Goal: Transaction & Acquisition: Book appointment/travel/reservation

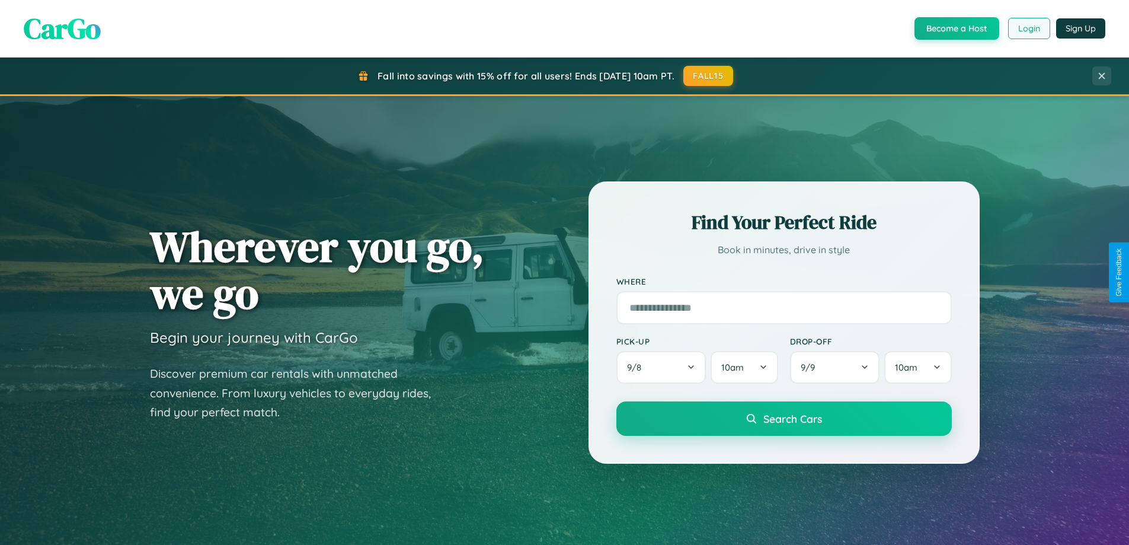
click at [1029, 28] on button "Login" at bounding box center [1029, 28] width 42 height 21
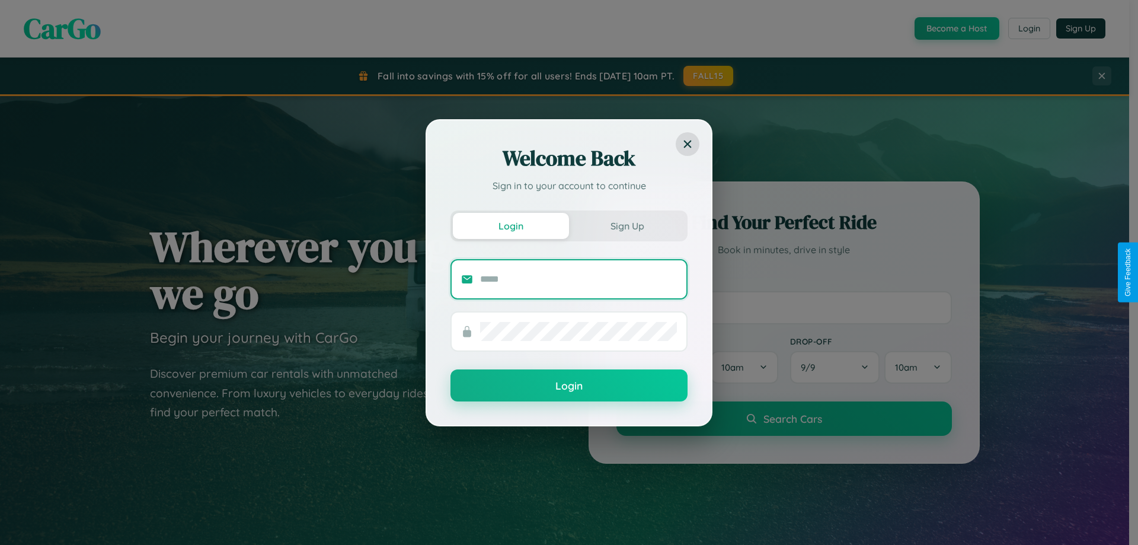
click at [579, 279] on input "text" at bounding box center [578, 279] width 197 height 19
type input "**********"
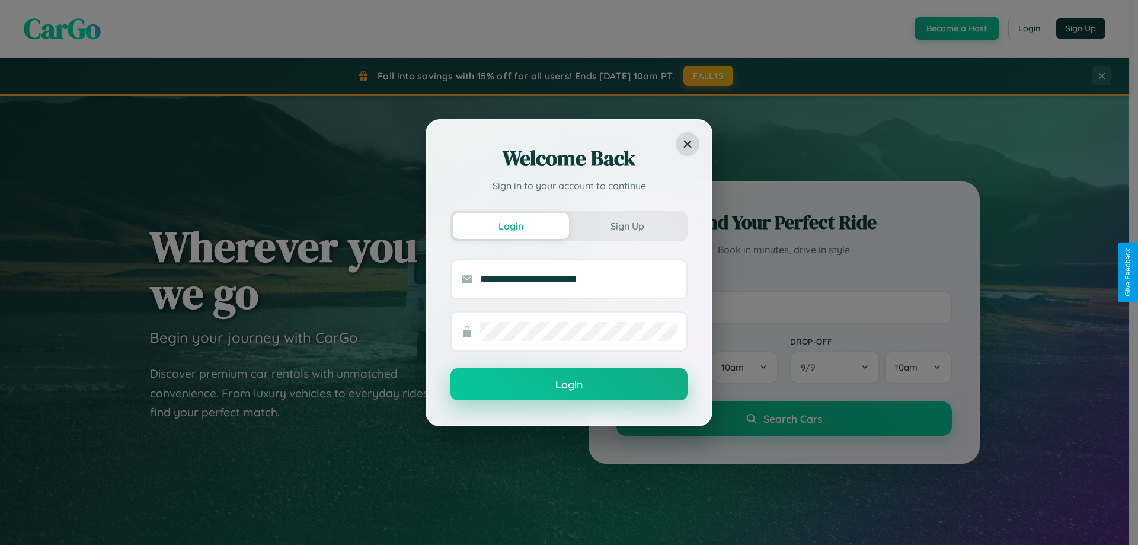
click at [569, 384] on button "Login" at bounding box center [569, 384] width 237 height 32
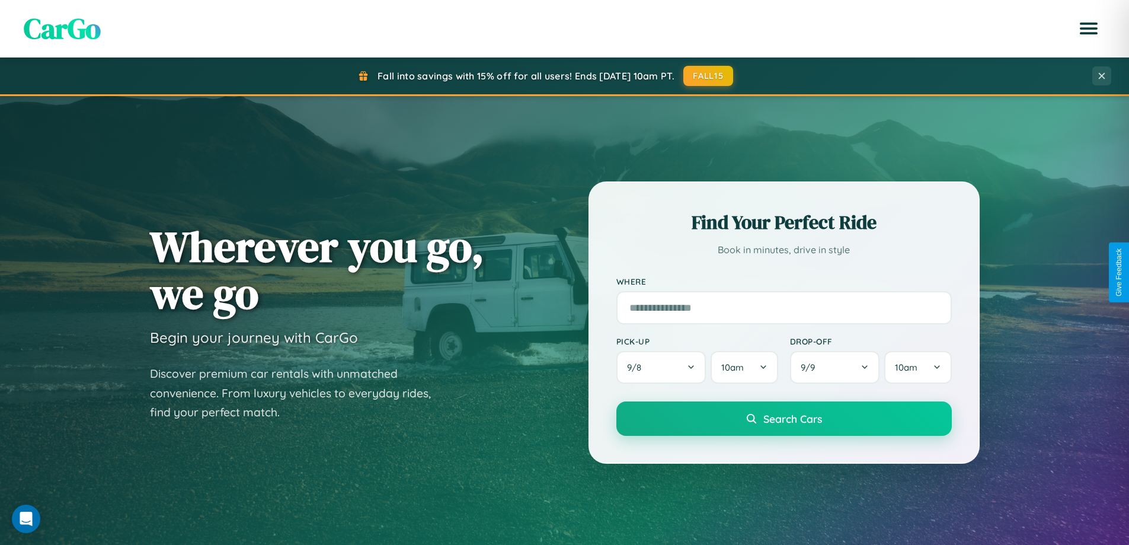
scroll to position [511, 0]
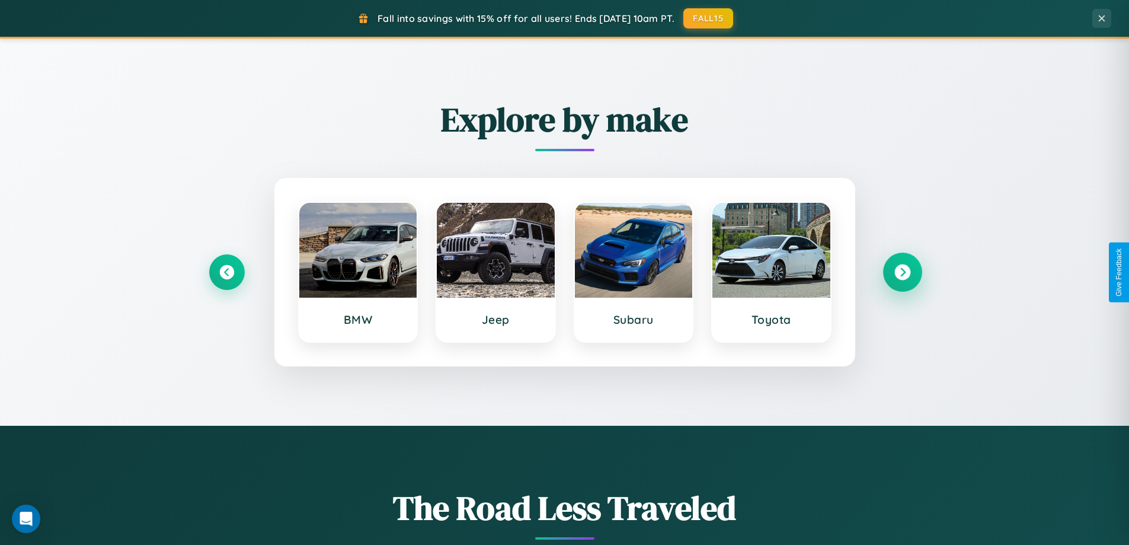
click at [902, 272] on icon at bounding box center [903, 272] width 16 height 16
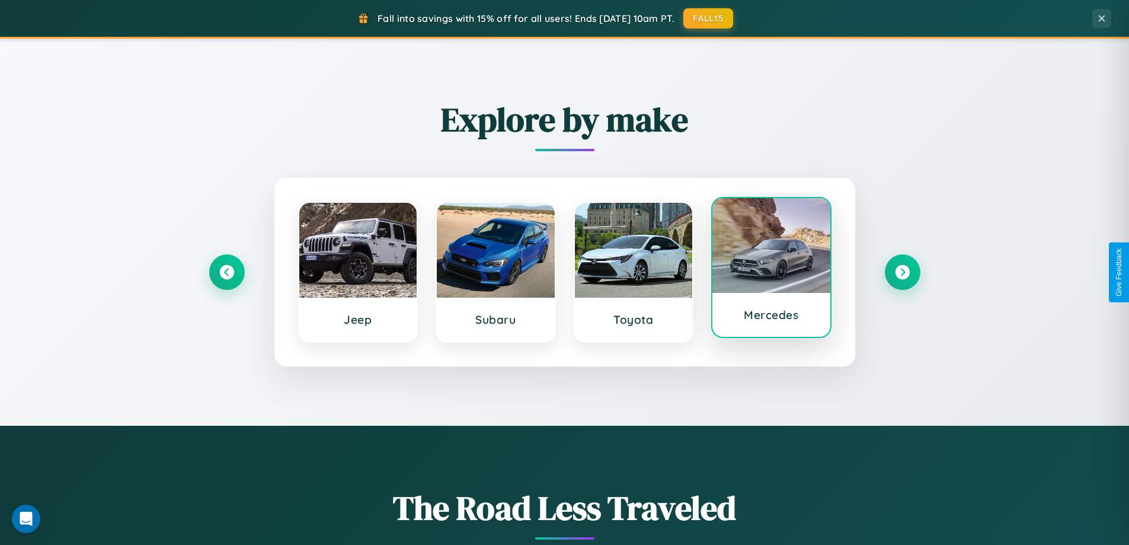
click at [771, 270] on div at bounding box center [772, 245] width 118 height 95
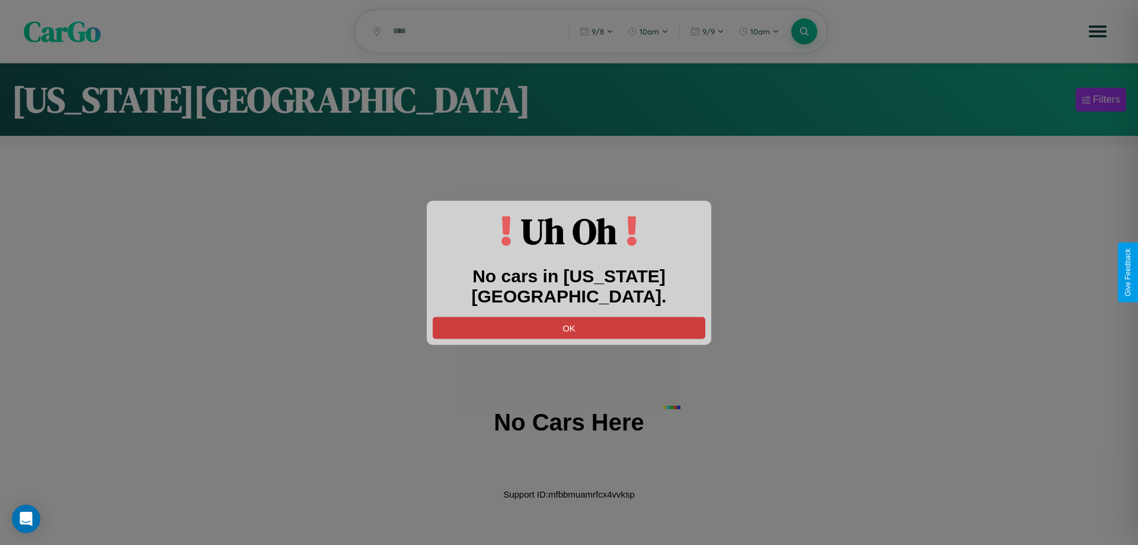
click at [569, 317] on button "OK" at bounding box center [569, 328] width 273 height 22
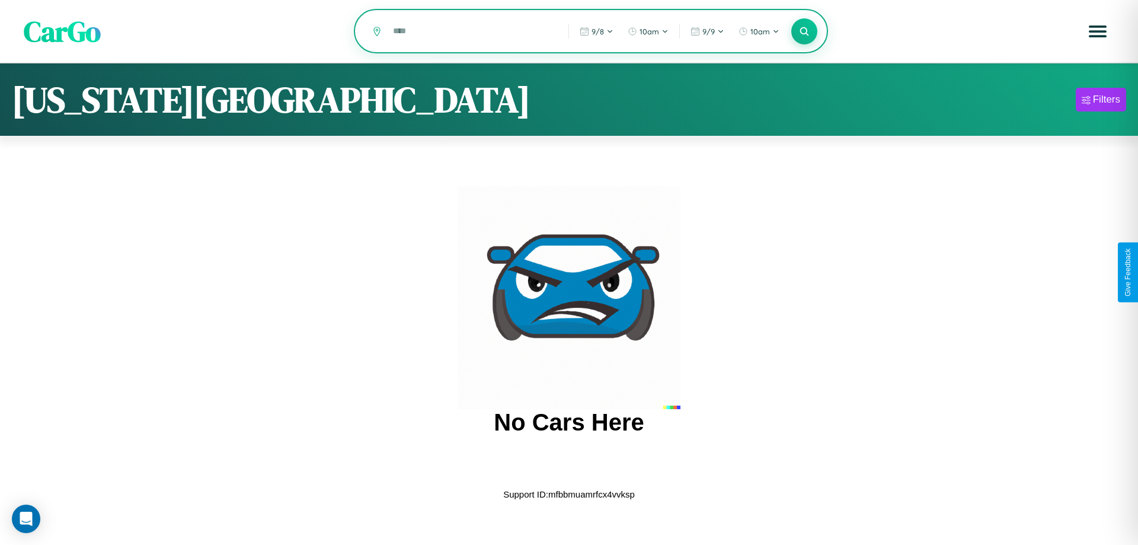
click at [472, 32] on input "text" at bounding box center [472, 31] width 170 height 21
type input "*"
type input "**********"
click at [804, 31] on icon at bounding box center [804, 30] width 11 height 11
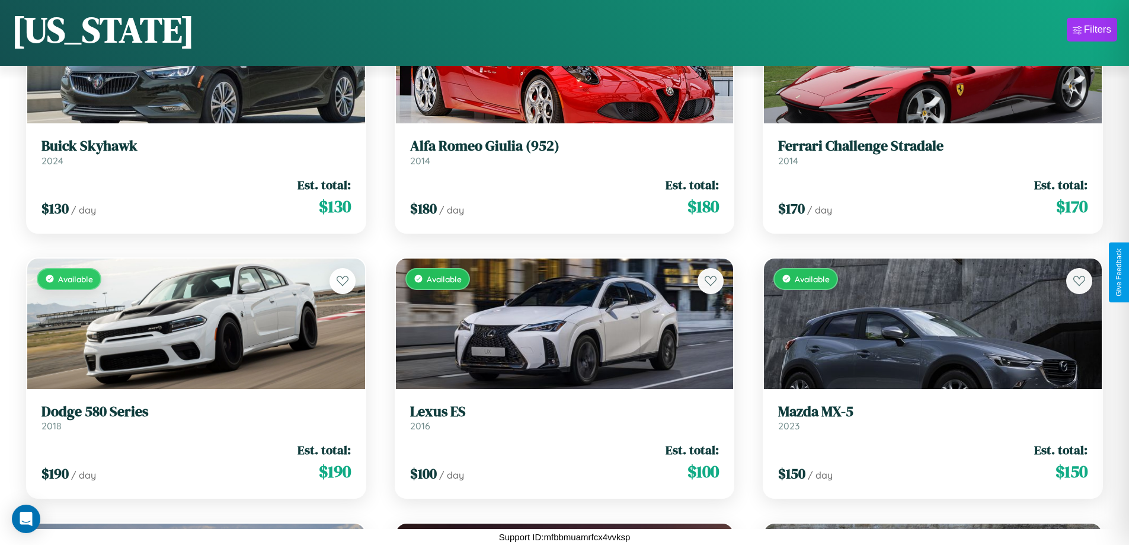
scroll to position [4945, 0]
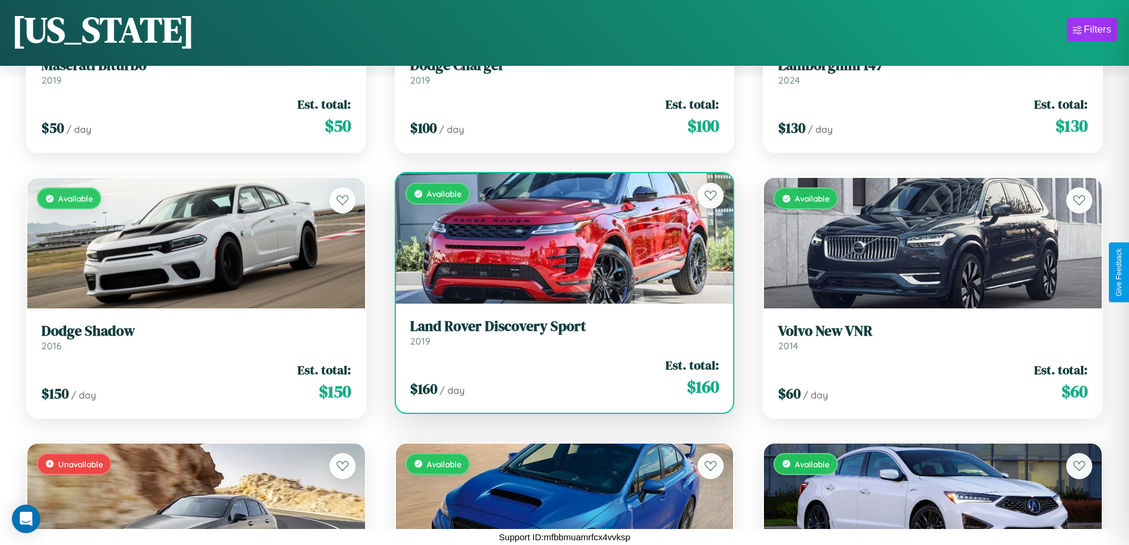
click at [560, 378] on div "$ 160 / day Est. total: $ 160" at bounding box center [564, 377] width 309 height 42
click at [560, 377] on div "$ 160 / day Est. total: $ 160" at bounding box center [564, 377] width 309 height 42
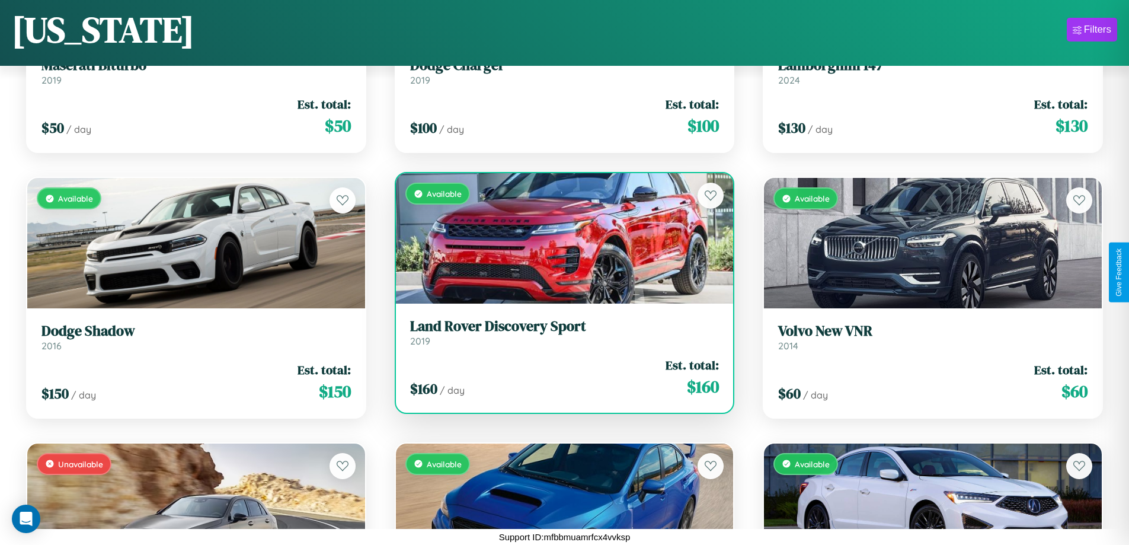
click at [560, 377] on div "$ 160 / day Est. total: $ 160" at bounding box center [564, 377] width 309 height 42
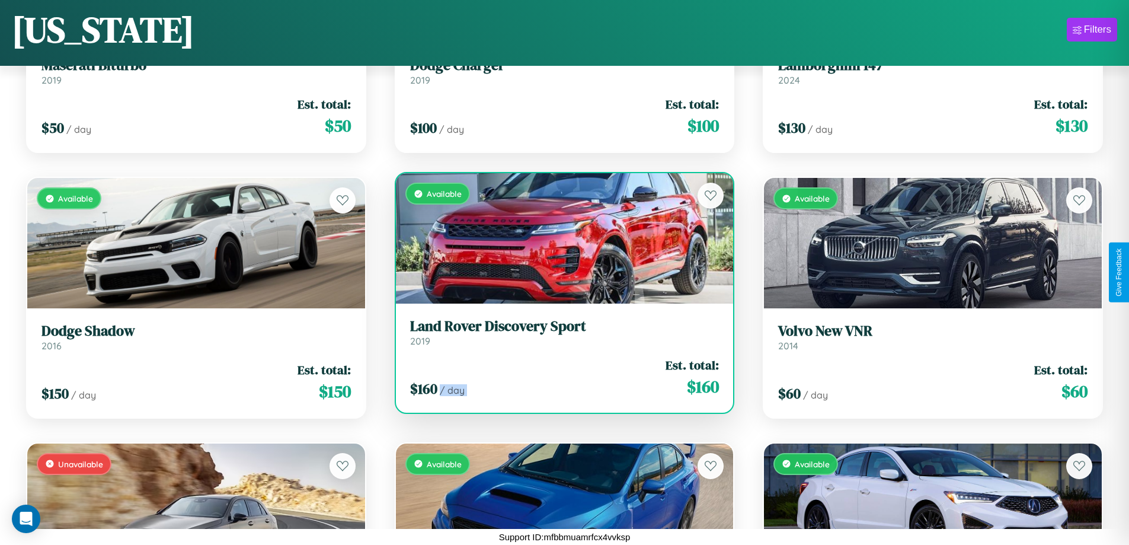
click at [560, 377] on div "$ 160 / day Est. total: $ 160" at bounding box center [564, 377] width 309 height 42
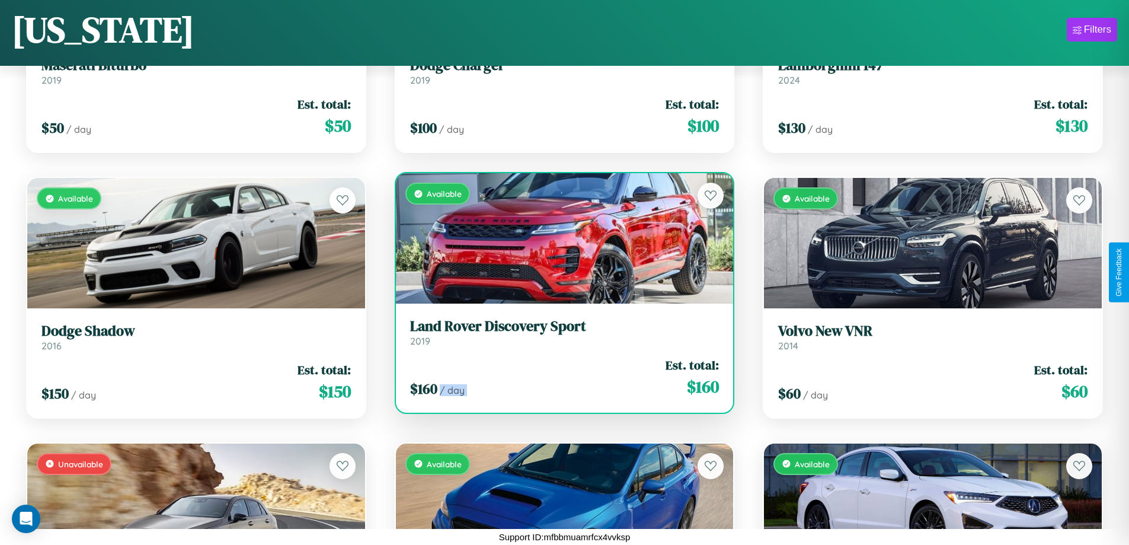
click at [560, 377] on div "$ 160 / day Est. total: $ 160" at bounding box center [564, 377] width 309 height 42
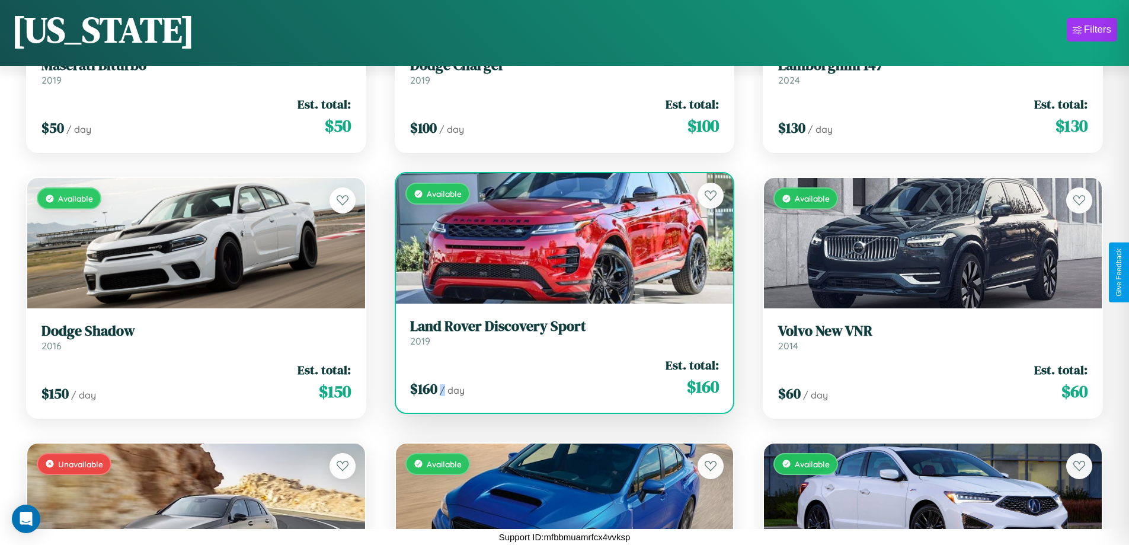
click at [560, 377] on div "$ 160 / day Est. total: $ 160" at bounding box center [564, 377] width 309 height 42
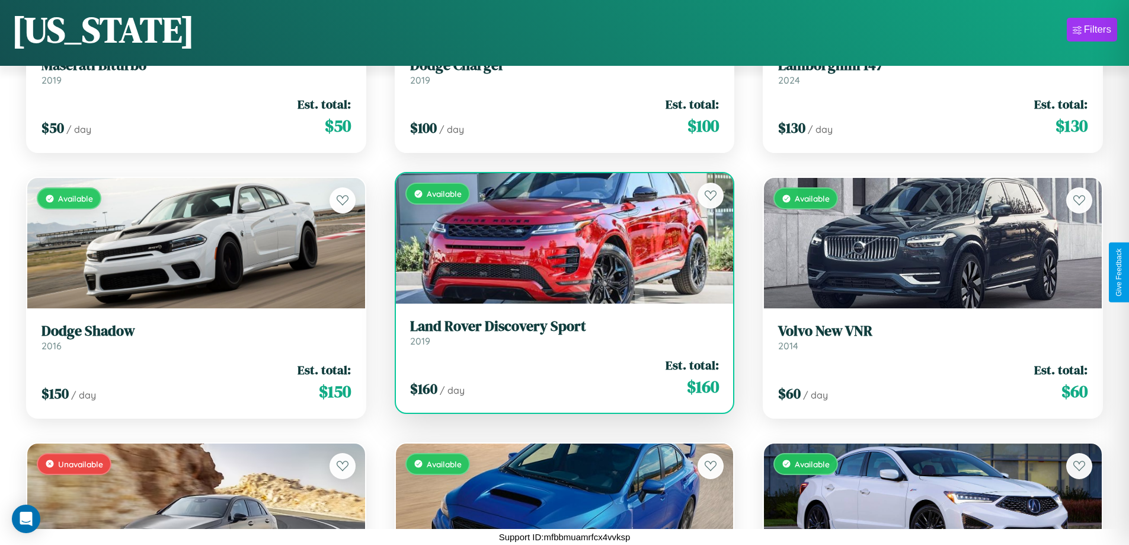
click at [560, 332] on h3 "Land Rover Discovery Sport" at bounding box center [564, 326] width 309 height 17
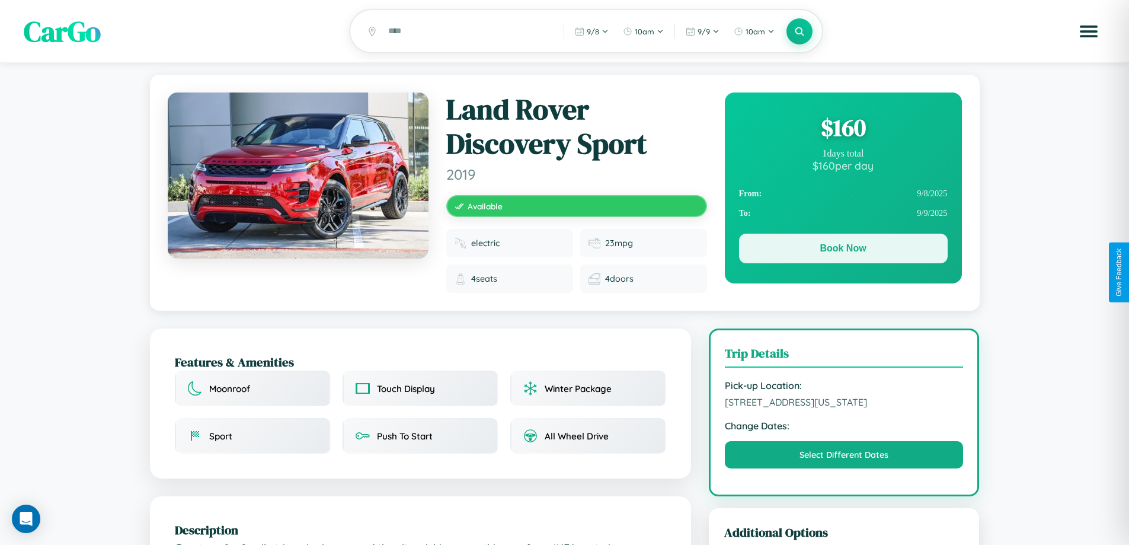
click at [843, 250] on button "Book Now" at bounding box center [843, 249] width 209 height 30
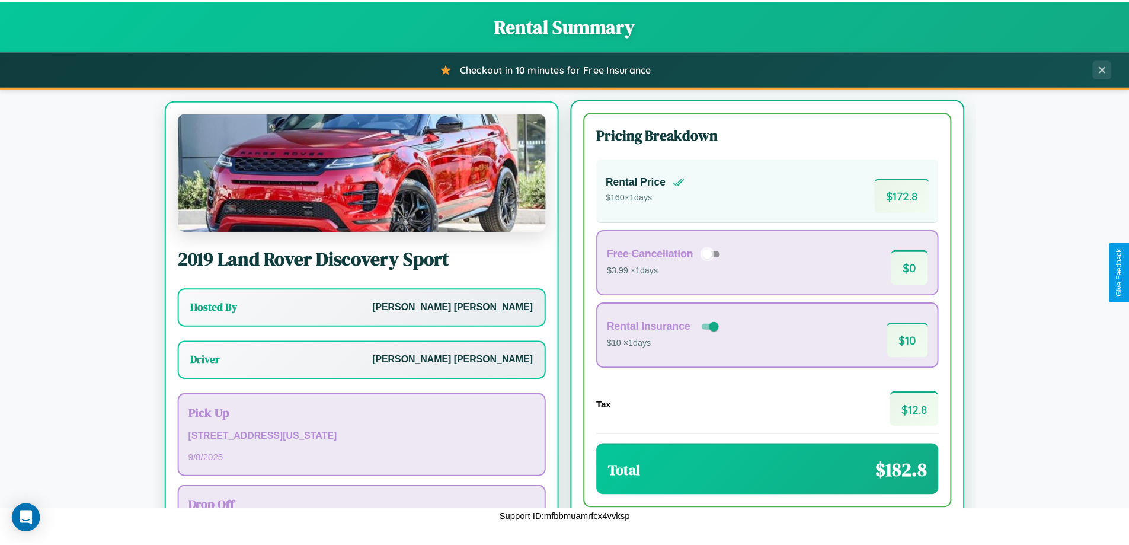
scroll to position [55, 0]
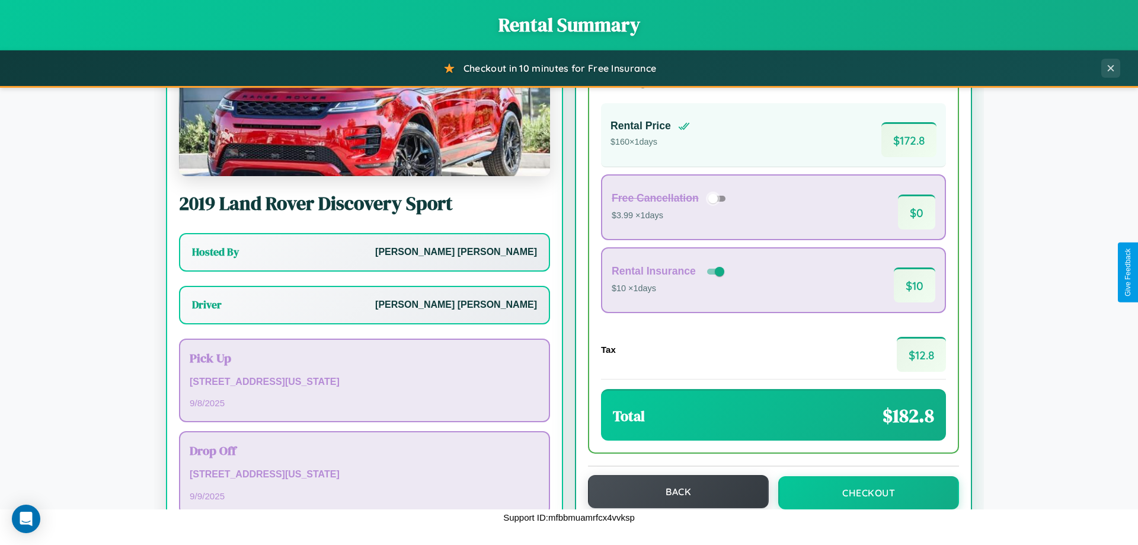
click at [673, 491] on button "Back" at bounding box center [678, 491] width 181 height 33
